Goal: Task Accomplishment & Management: Use online tool/utility

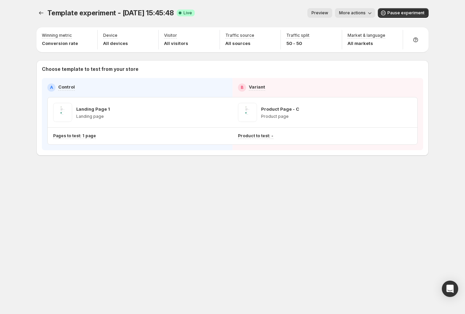
click at [23, 194] on div "Template experiment - [DATE] 15:45:48. This page is ready Template experiment -…" at bounding box center [232, 157] width 465 height 314
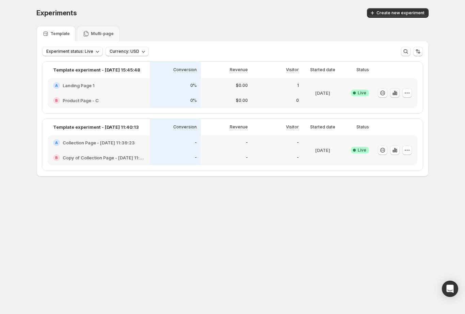
click at [393, 92] on icon "button" at bounding box center [394, 92] width 7 height 7
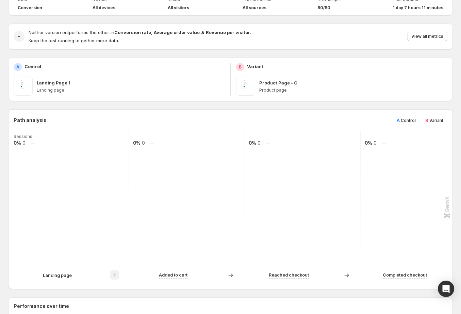
scroll to position [58, 0]
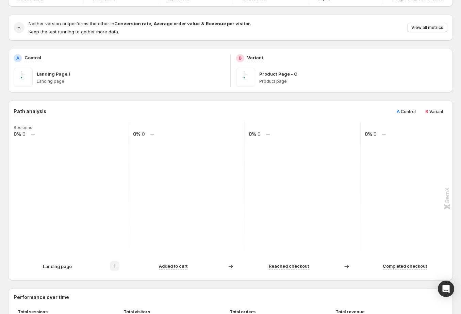
click at [416, 111] on span "Control" at bounding box center [408, 111] width 15 height 5
click at [435, 113] on span "Variant" at bounding box center [436, 111] width 14 height 5
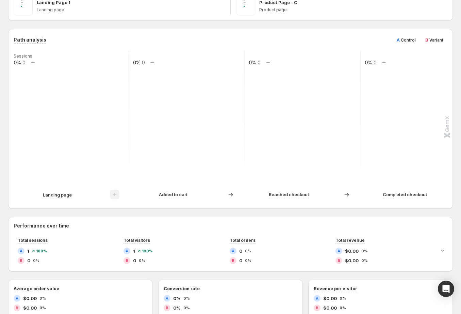
drag, startPoint x: 70, startPoint y: 192, endPoint x: 71, endPoint y: 186, distance: 5.2
click at [70, 192] on p "Landing page" at bounding box center [57, 194] width 29 height 7
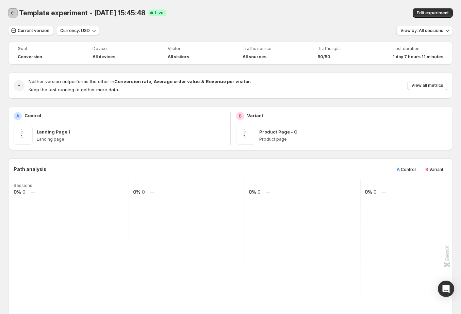
drag, startPoint x: 17, startPoint y: 12, endPoint x: 12, endPoint y: 11, distance: 5.3
click at [12, 11] on button "Back" at bounding box center [13, 13] width 10 height 10
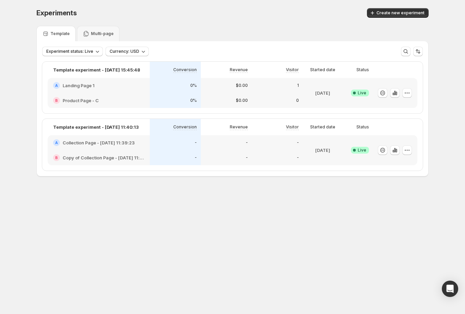
click at [94, 31] on p "Multi-page" at bounding box center [102, 33] width 23 height 5
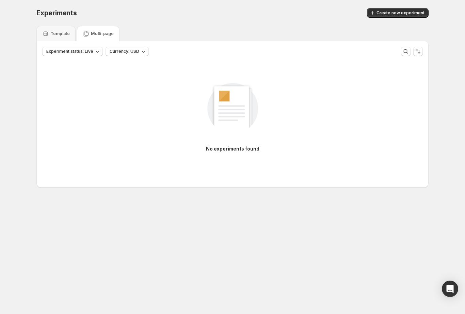
click at [61, 35] on p "Template" at bounding box center [59, 33] width 19 height 5
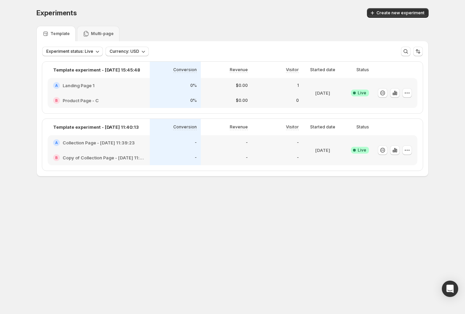
click at [334, 160] on div "[DATE]" at bounding box center [322, 150] width 34 height 22
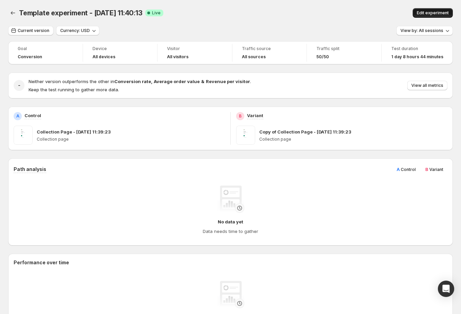
click at [441, 14] on span "Edit experiment" at bounding box center [433, 12] width 32 height 5
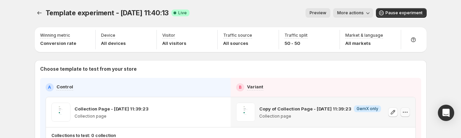
click at [410, 112] on button "button" at bounding box center [405, 112] width 10 height 10
click at [402, 12] on span "Pause experiment" at bounding box center [403, 12] width 37 height 5
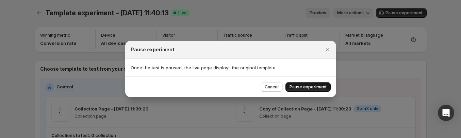
click at [309, 88] on span "Pause experiment" at bounding box center [307, 86] width 37 height 5
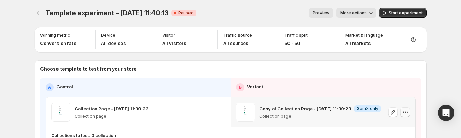
click at [408, 111] on icon "button" at bounding box center [405, 112] width 7 height 7
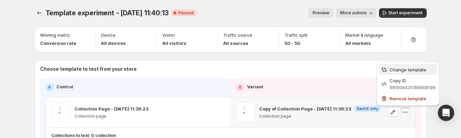
click at [404, 71] on span "Change template" at bounding box center [407, 69] width 37 height 5
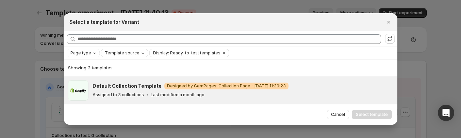
scroll to position [13, 0]
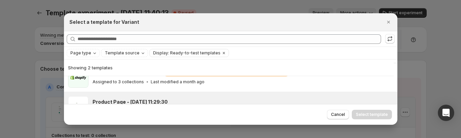
click at [147, 100] on h3 "Product Page - [DATE] 11:29:30" at bounding box center [130, 102] width 75 height 7
click at [363, 113] on span "Select template" at bounding box center [372, 114] width 32 height 5
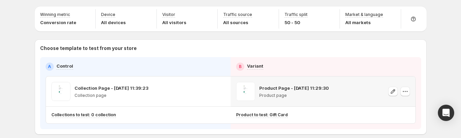
scroll to position [30, 0]
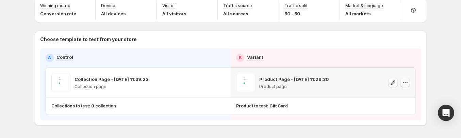
click at [408, 82] on icon "button" at bounding box center [407, 82] width 1 height 1
click at [405, 82] on icon "button" at bounding box center [405, 82] width 7 height 7
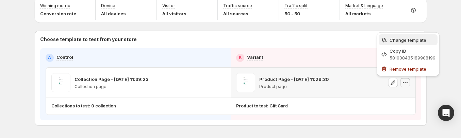
click at [402, 40] on span "Change template" at bounding box center [407, 39] width 37 height 5
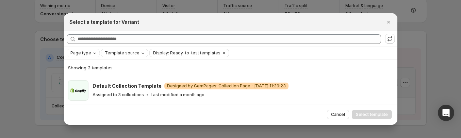
scroll to position [25, 0]
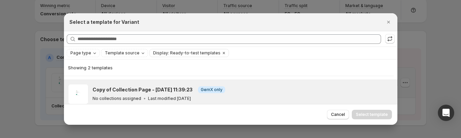
click at [142, 88] on h3 "Copy of Collection Page - [DATE] 11:39:23" at bounding box center [143, 89] width 100 height 7
click at [377, 116] on span "Select template" at bounding box center [372, 114] width 32 height 5
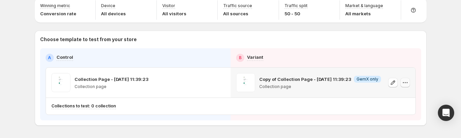
click at [407, 83] on icon "button" at bounding box center [405, 82] width 7 height 7
click at [406, 81] on icon "button" at bounding box center [405, 82] width 7 height 7
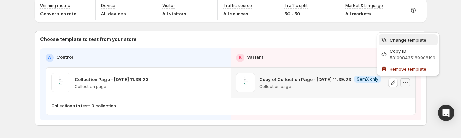
click at [405, 42] on span "Change template" at bounding box center [407, 39] width 37 height 5
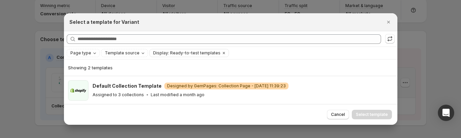
scroll to position [30, 0]
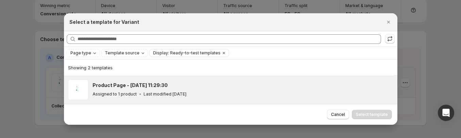
click at [171, 89] on div "Product Page - [DATE] 11:29:30 Assigned to 1 product Last modified [DATE]" at bounding box center [242, 90] width 299 height 16
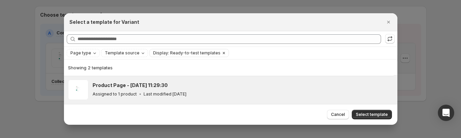
click at [221, 54] on icon "Clear" at bounding box center [223, 52] width 5 height 5
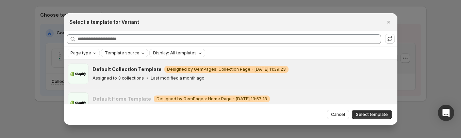
scroll to position [4, 0]
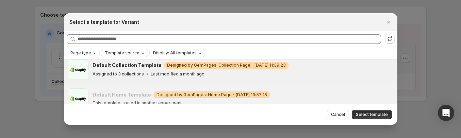
click at [192, 70] on div "Default Collection Template Warning Designed by GemPages: Collection Page - [DA…" at bounding box center [242, 70] width 299 height 16
click at [385, 23] on div "Refresh to update" at bounding box center [390, 26] width 47 height 15
click at [387, 15] on div "Select a template for Variant" at bounding box center [230, 22] width 333 height 18
click at [389, 22] on icon "Close" at bounding box center [388, 22] width 7 height 7
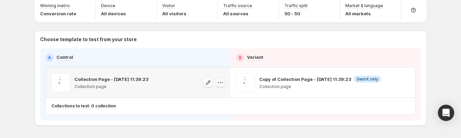
click at [222, 82] on icon "button" at bounding box center [220, 82] width 7 height 7
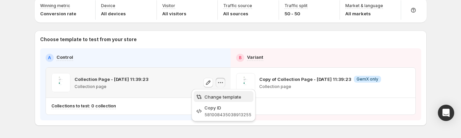
click at [224, 95] on span "Change template" at bounding box center [222, 96] width 37 height 5
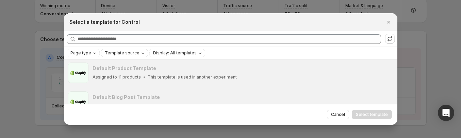
scroll to position [0, 0]
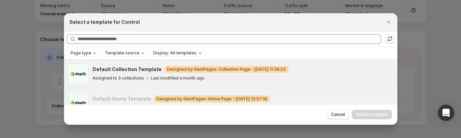
click at [203, 78] on div "Assigned to 3 collections Last modified a month ago" at bounding box center [242, 78] width 299 height 7
click at [363, 115] on span "Select template" at bounding box center [372, 114] width 32 height 5
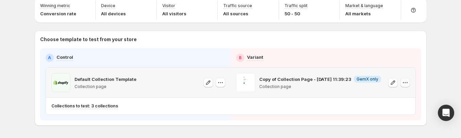
click at [408, 80] on icon "button" at bounding box center [405, 82] width 7 height 7
click at [407, 82] on icon "button" at bounding box center [405, 82] width 7 height 7
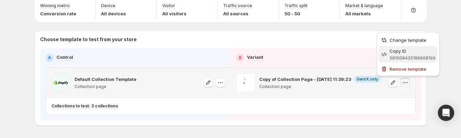
click at [398, 46] on button "Copy ID 581008435189908199" at bounding box center [408, 54] width 59 height 17
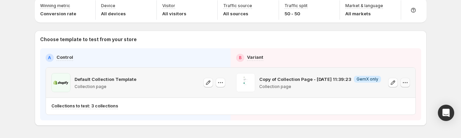
click at [404, 83] on icon "button" at bounding box center [405, 82] width 7 height 7
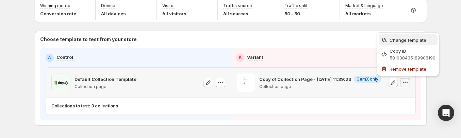
click at [401, 41] on span "Change template" at bounding box center [407, 39] width 37 height 5
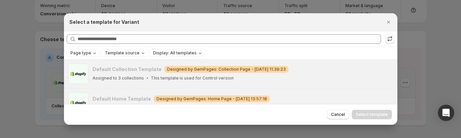
scroll to position [83, 0]
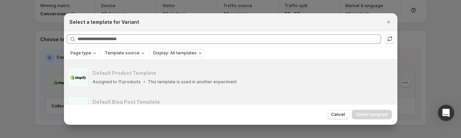
click at [161, 52] on span "Display: All templates" at bounding box center [175, 52] width 44 height 5
click at [165, 65] on span "Ready-to-test templates" at bounding box center [184, 66] width 51 height 5
click at [186, 68] on span "Ready-to-test templates" at bounding box center [184, 66] width 51 height 5
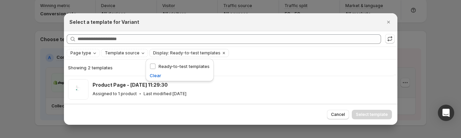
scroll to position [30, 0]
click at [266, 54] on div "Page type Template source Display: Ready-to-test templates Clear all" at bounding box center [231, 53] width 328 height 8
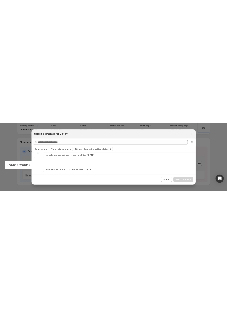
scroll to position [0, 0]
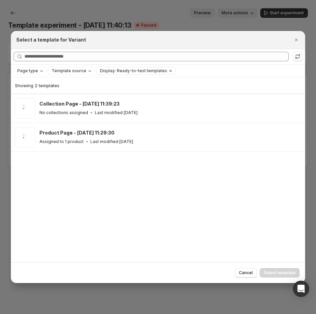
drag, startPoint x: 299, startPoint y: 37, endPoint x: 293, endPoint y: 34, distance: 6.5
click at [299, 37] on icon "Close" at bounding box center [296, 39] width 7 height 7
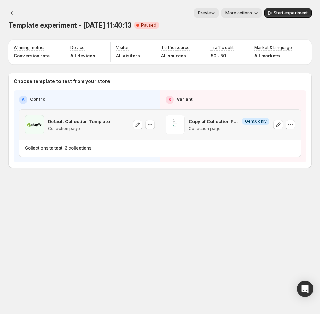
click at [243, 13] on span "More actions" at bounding box center [239, 12] width 27 height 5
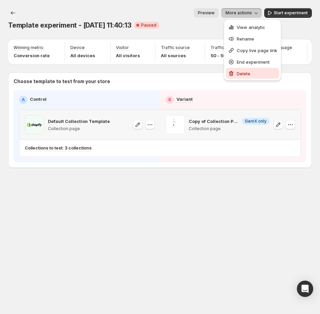
click at [250, 74] on span "Delete" at bounding box center [244, 73] width 14 height 5
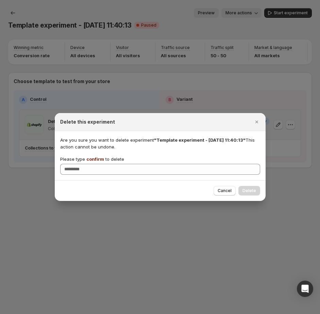
click at [92, 158] on span "confirm" at bounding box center [95, 158] width 18 height 5
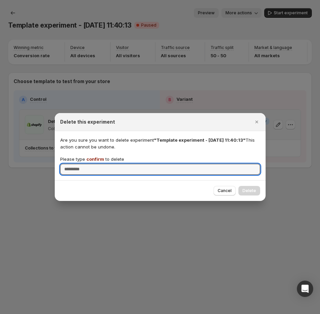
click at [92, 164] on input "Please type confirm to delete" at bounding box center [160, 169] width 200 height 11
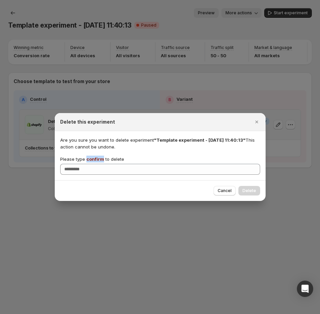
click at [92, 158] on span "confirm" at bounding box center [95, 158] width 18 height 5
click at [92, 164] on input "Please type confirm to delete" at bounding box center [160, 169] width 200 height 11
copy span "confirm"
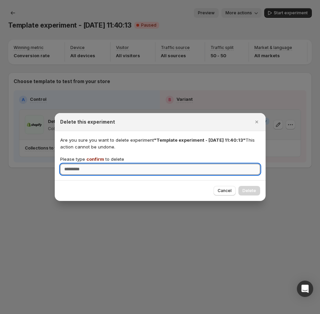
click at [100, 165] on input "Please type confirm to delete" at bounding box center [160, 169] width 200 height 11
paste input "*******"
type input "*******"
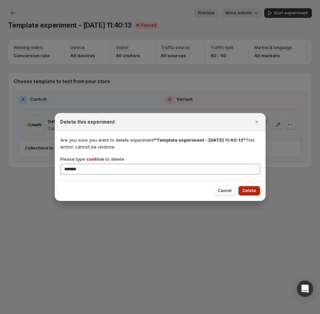
click at [250, 189] on span "Delete" at bounding box center [250, 190] width 14 height 5
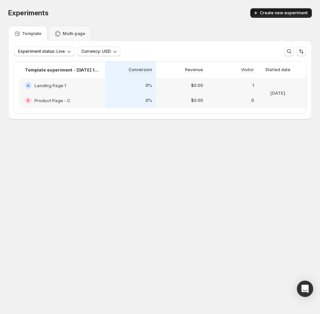
click at [264, 11] on span "Create new experiment" at bounding box center [284, 12] width 48 height 5
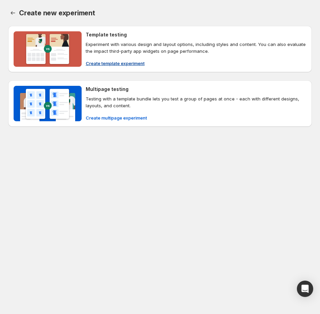
click at [113, 56] on div "Template testing Experiment with various design and layout options, including s…" at bounding box center [196, 48] width 221 height 35
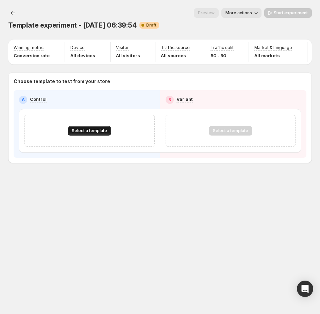
click at [100, 133] on span "Select a template" at bounding box center [89, 130] width 35 height 5
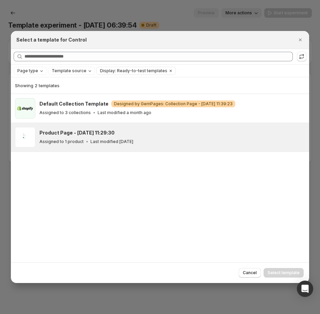
click at [121, 130] on div "Product Page - [DATE] 11:29:30" at bounding box center [171, 132] width 264 height 7
click at [281, 269] on button "Select template" at bounding box center [284, 273] width 40 height 10
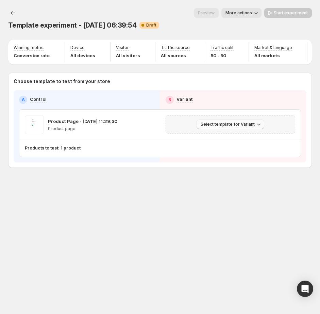
click at [252, 124] on button "Select template for Variant" at bounding box center [231, 124] width 68 height 10
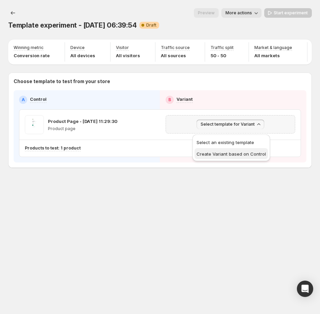
click at [227, 153] on span "Create Variant based on Control" at bounding box center [231, 153] width 69 height 5
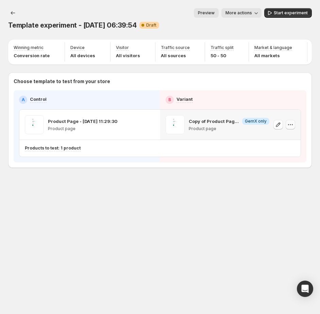
click at [293, 128] on icon "button" at bounding box center [290, 124] width 7 height 7
click at [289, 11] on span "Start experiment" at bounding box center [291, 12] width 34 height 5
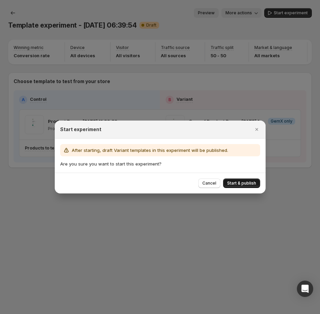
click at [247, 181] on span "Start & publish" at bounding box center [241, 182] width 29 height 5
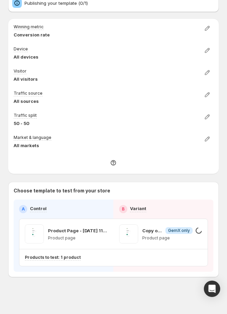
scroll to position [17, 0]
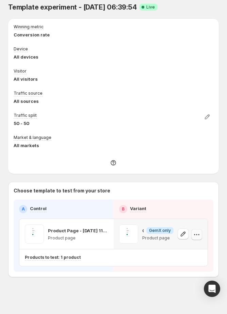
click at [200, 232] on icon "button" at bounding box center [196, 234] width 7 height 7
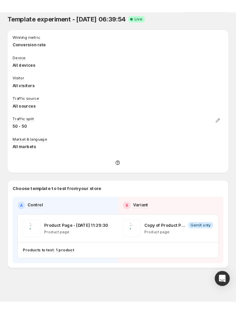
scroll to position [0, 0]
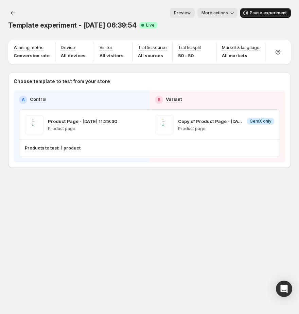
click at [254, 13] on span "Pause experiment" at bounding box center [268, 12] width 37 height 5
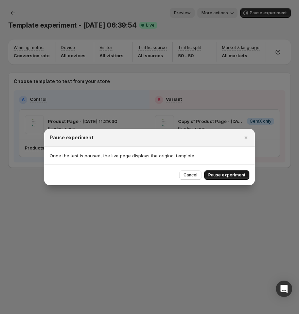
click at [241, 172] on button "Pause experiment" at bounding box center [226, 175] width 45 height 10
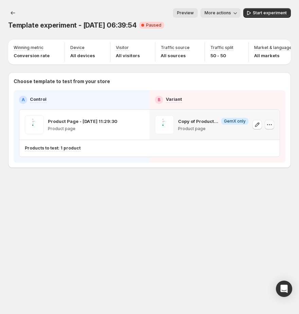
click at [269, 127] on icon "button" at bounding box center [269, 124] width 7 height 7
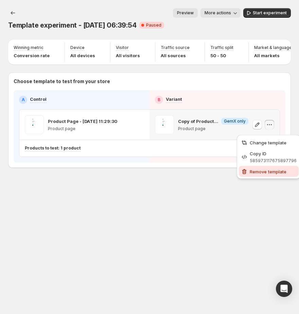
click at [270, 167] on button "Remove template" at bounding box center [269, 171] width 60 height 11
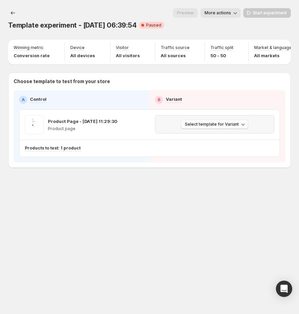
click at [219, 127] on span "Select template for Variant" at bounding box center [212, 123] width 54 height 5
click at [219, 139] on span "Select an existing template" at bounding box center [215, 142] width 69 height 7
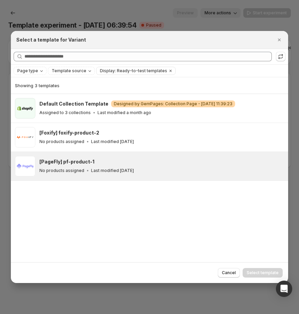
click at [128, 156] on div "[PageFly] pf-product-1 No products assigned Last modified [DATE]" at bounding box center [161, 166] width 245 height 20
click at [253, 269] on button "Select template" at bounding box center [263, 273] width 40 height 10
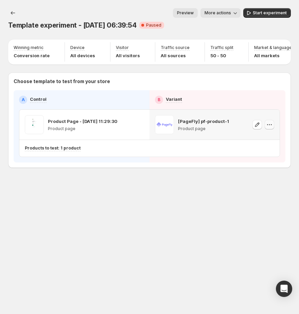
click at [267, 127] on icon "button" at bounding box center [269, 124] width 7 height 7
click at [268, 128] on icon "button" at bounding box center [269, 124] width 7 height 7
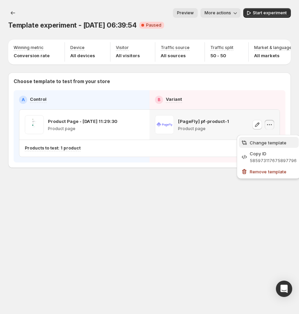
click at [267, 138] on button "Change template" at bounding box center [269, 142] width 60 height 11
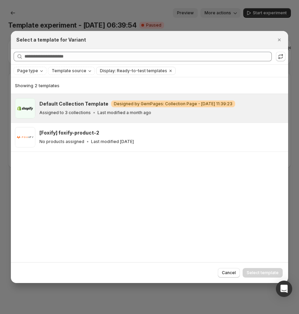
click at [88, 103] on h3 "Default Collection Template" at bounding box center [73, 103] width 69 height 7
click at [272, 274] on span "Select template" at bounding box center [263, 272] width 32 height 5
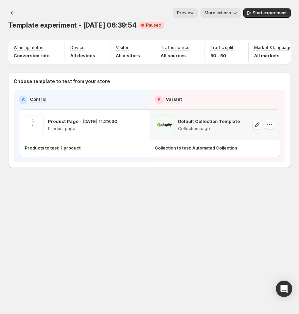
click at [266, 128] on icon "button" at bounding box center [269, 124] width 7 height 7
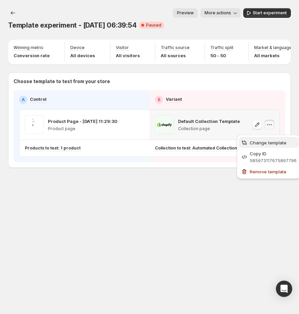
click at [260, 146] on button "Change template" at bounding box center [269, 142] width 60 height 11
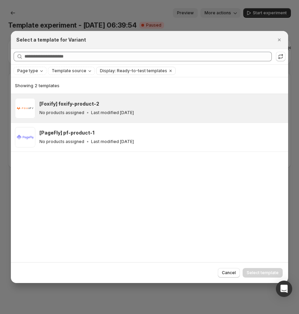
click at [157, 111] on div "No products assigned Last modified [DATE]" at bounding box center [160, 112] width 243 height 7
click at [262, 274] on span "Select template" at bounding box center [263, 272] width 32 height 5
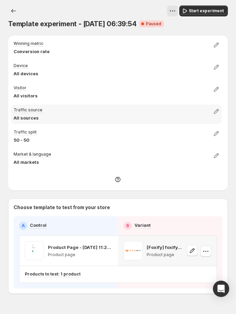
scroll to position [17, 0]
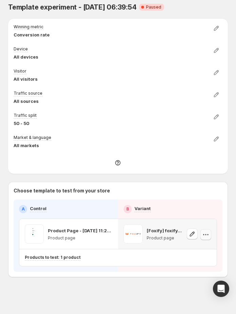
click at [209, 235] on icon "button" at bounding box center [206, 234] width 7 height 7
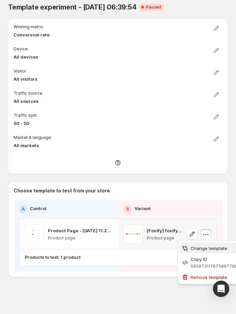
click at [210, 247] on span "Change template" at bounding box center [209, 247] width 37 height 5
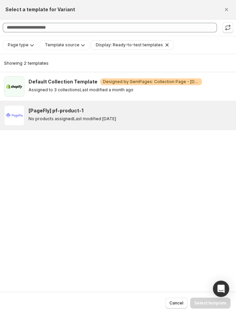
click at [142, 116] on div "No products assigned Last modified [DATE]" at bounding box center [131, 118] width 204 height 5
click at [200, 299] on button "Select template" at bounding box center [210, 302] width 40 height 11
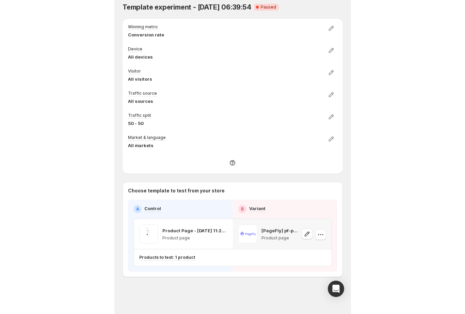
scroll to position [0, 0]
